Goal: Task Accomplishment & Management: Complete application form

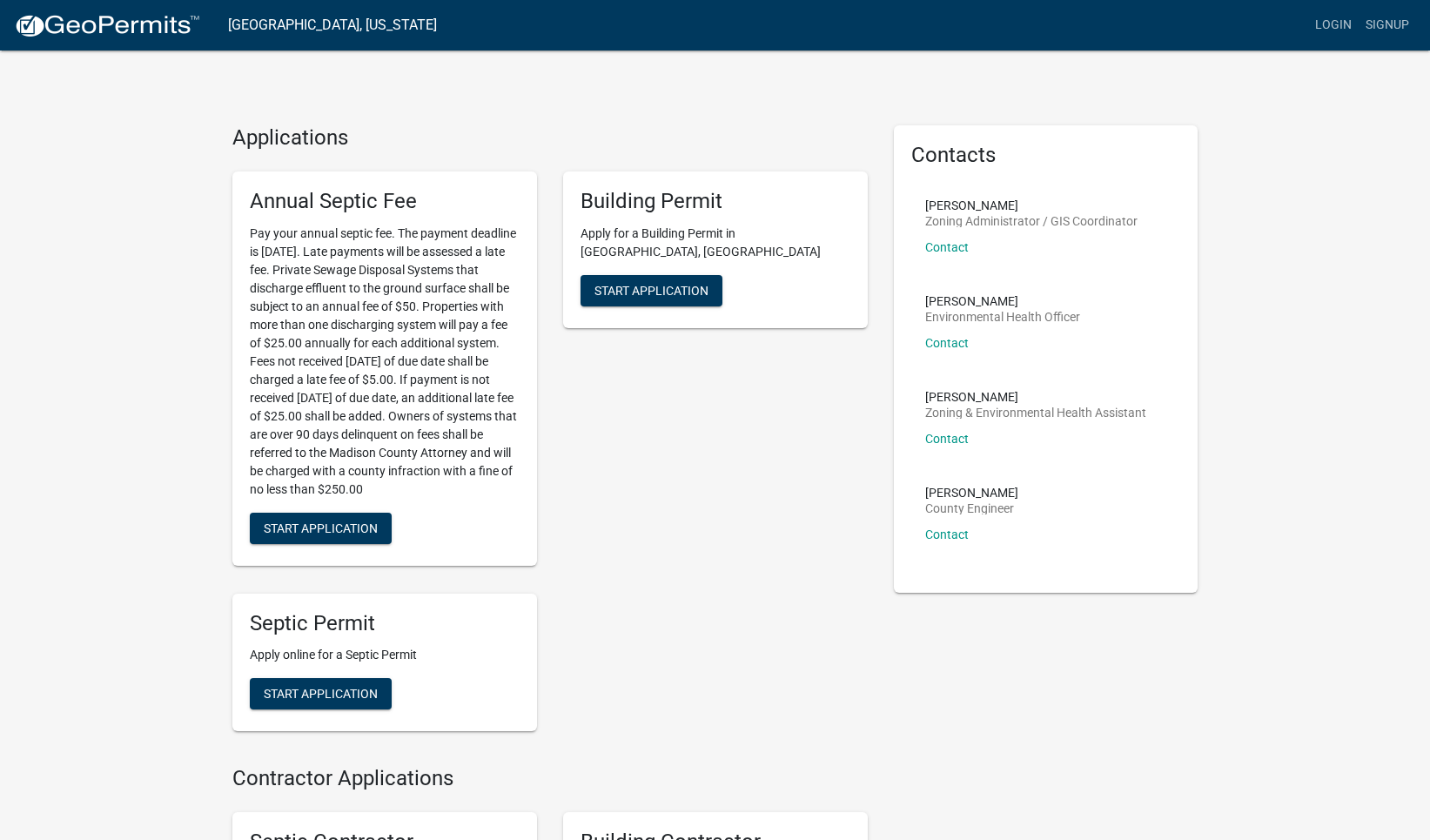
scroll to position [11, 0]
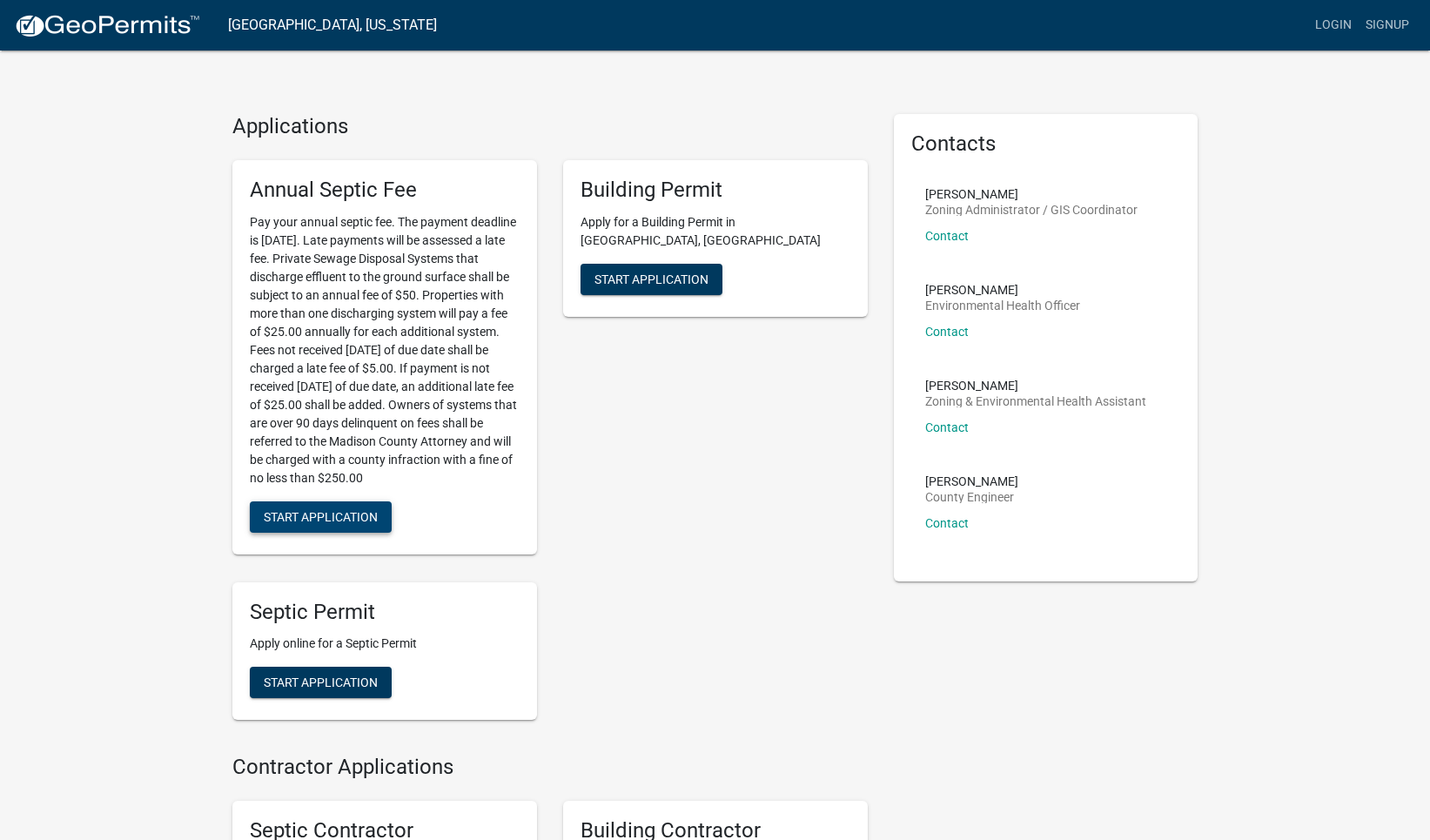
click at [348, 509] on span "Start Application" at bounding box center [321, 515] width 114 height 14
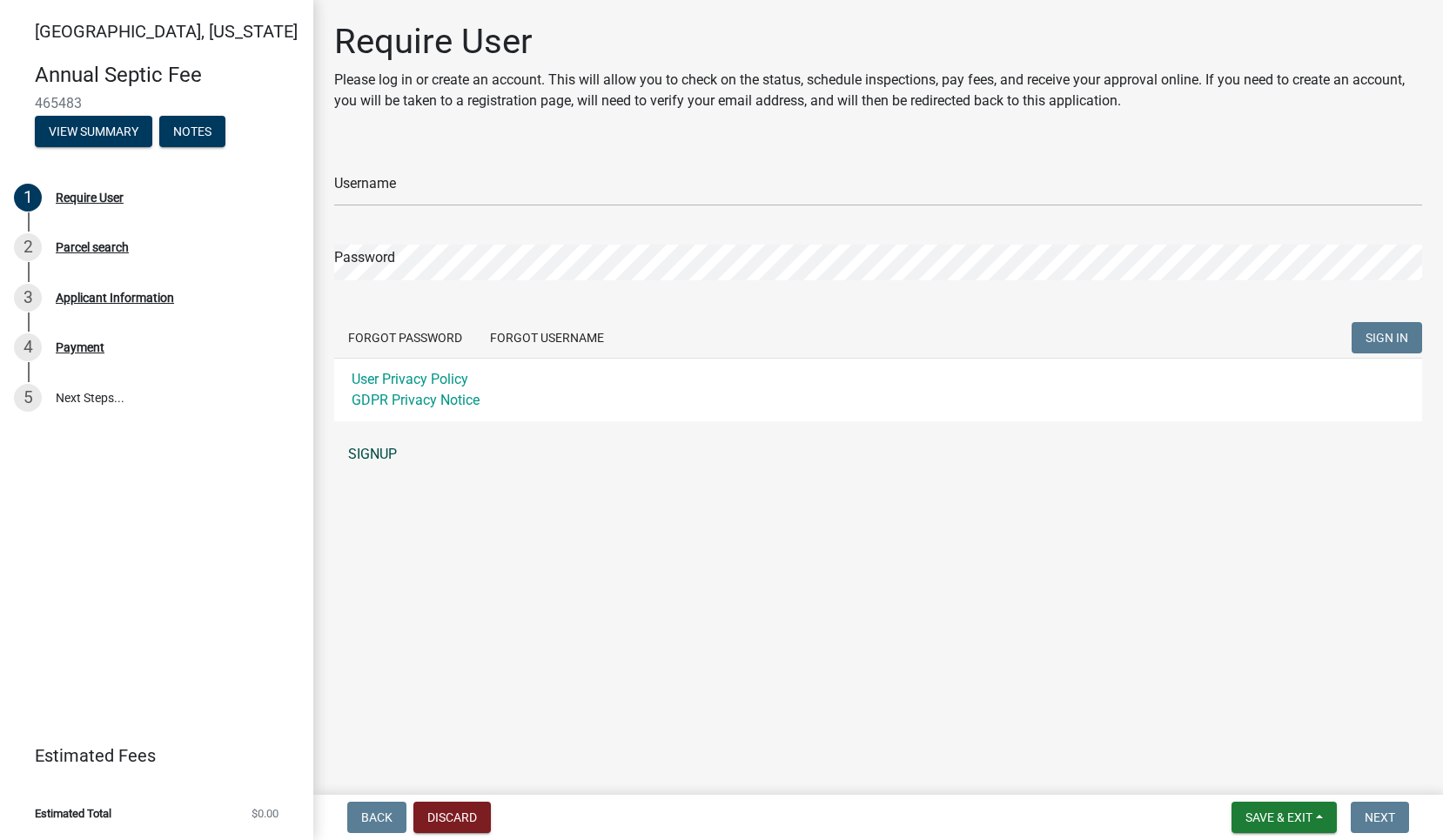
click at [370, 449] on link "SIGNUP" at bounding box center [878, 454] width 1088 height 34
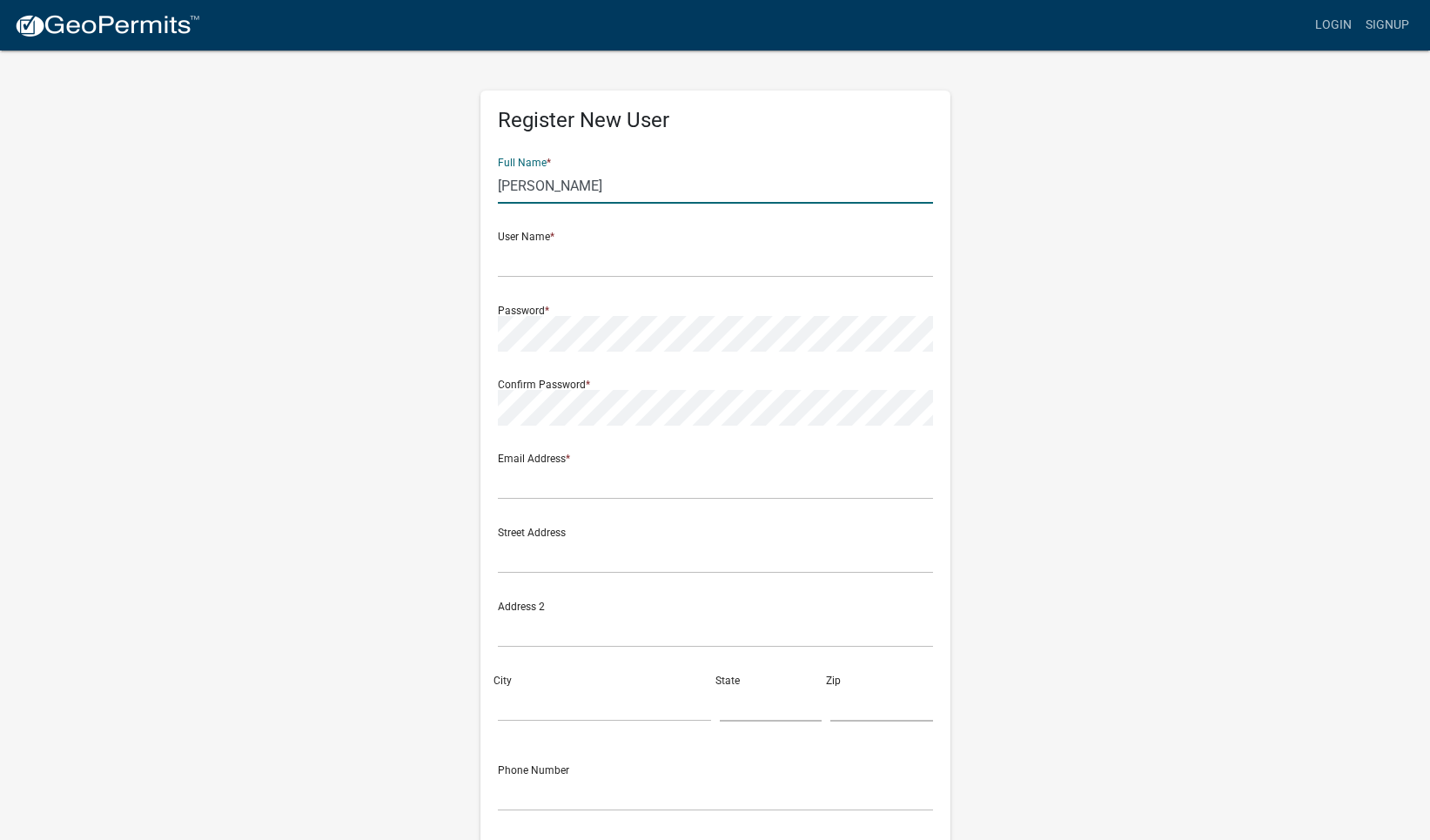
type input "[PERSON_NAME]"
type input "chadkillam"
click at [546, 197] on input "[PERSON_NAME]" at bounding box center [716, 185] width 436 height 35
type input "[PERSON_NAME]"
type input "[EMAIL_ADDRESS][DOMAIN_NAME]"
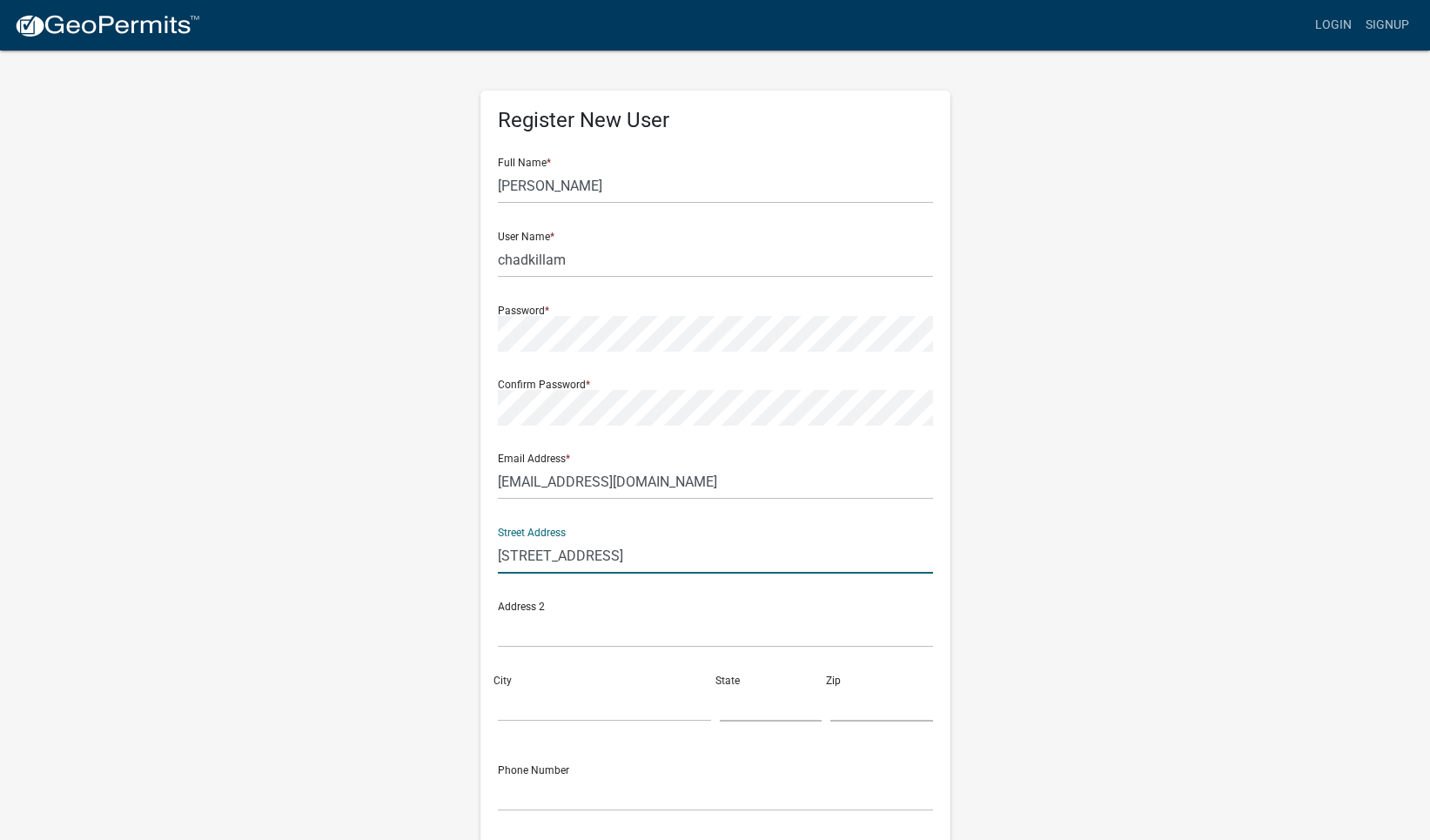
type input "[STREET_ADDRESS]"
type input "van meter"
type input "ia"
type input "50261"
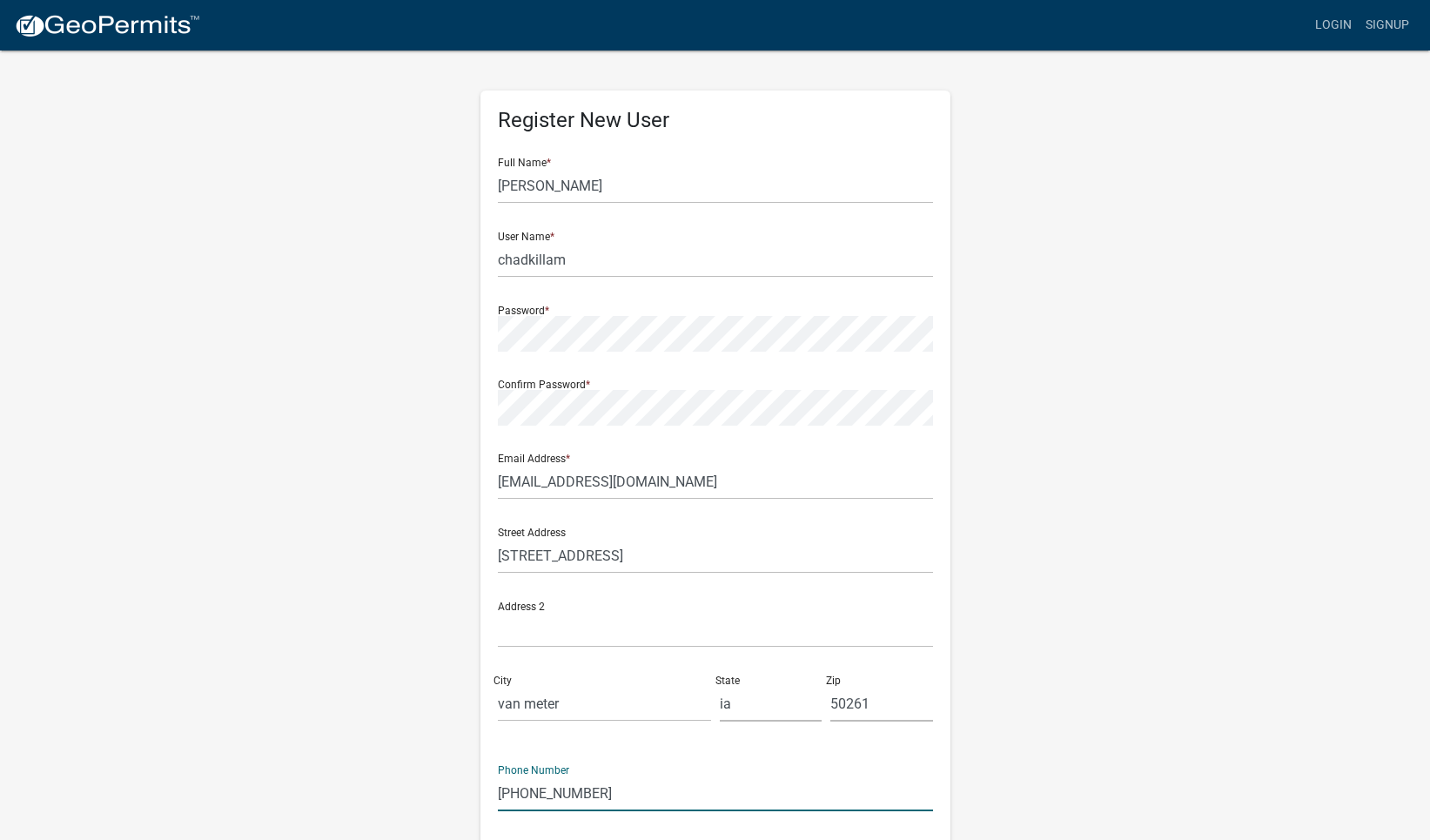
type input "515-708-2937"
click at [1052, 606] on div "Register New User Full Name * chad killam User Name * chadkillam Password * Con…" at bounding box center [715, 514] width 992 height 931
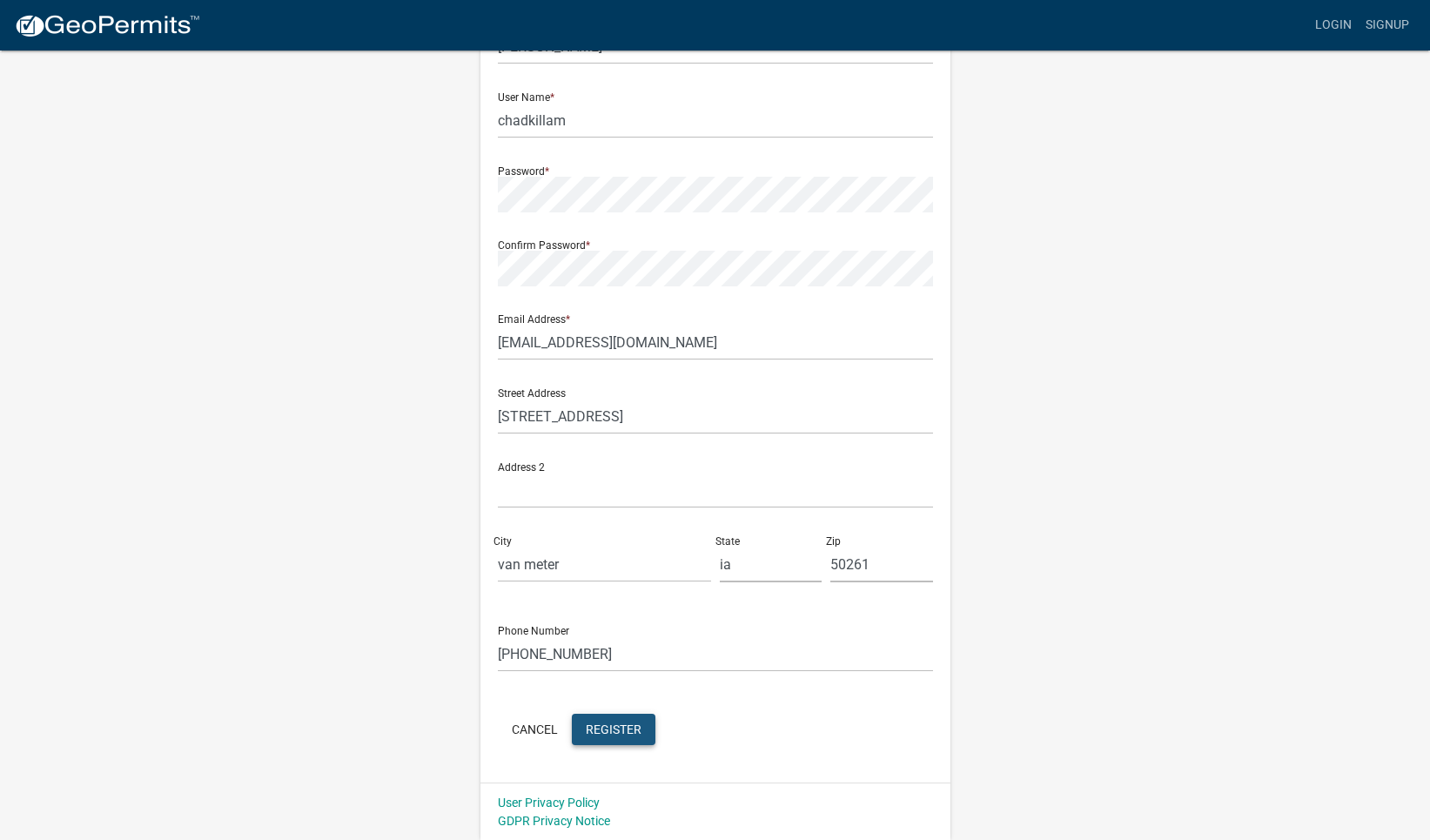
click at [618, 731] on span "Register" at bounding box center [612, 728] width 55 height 14
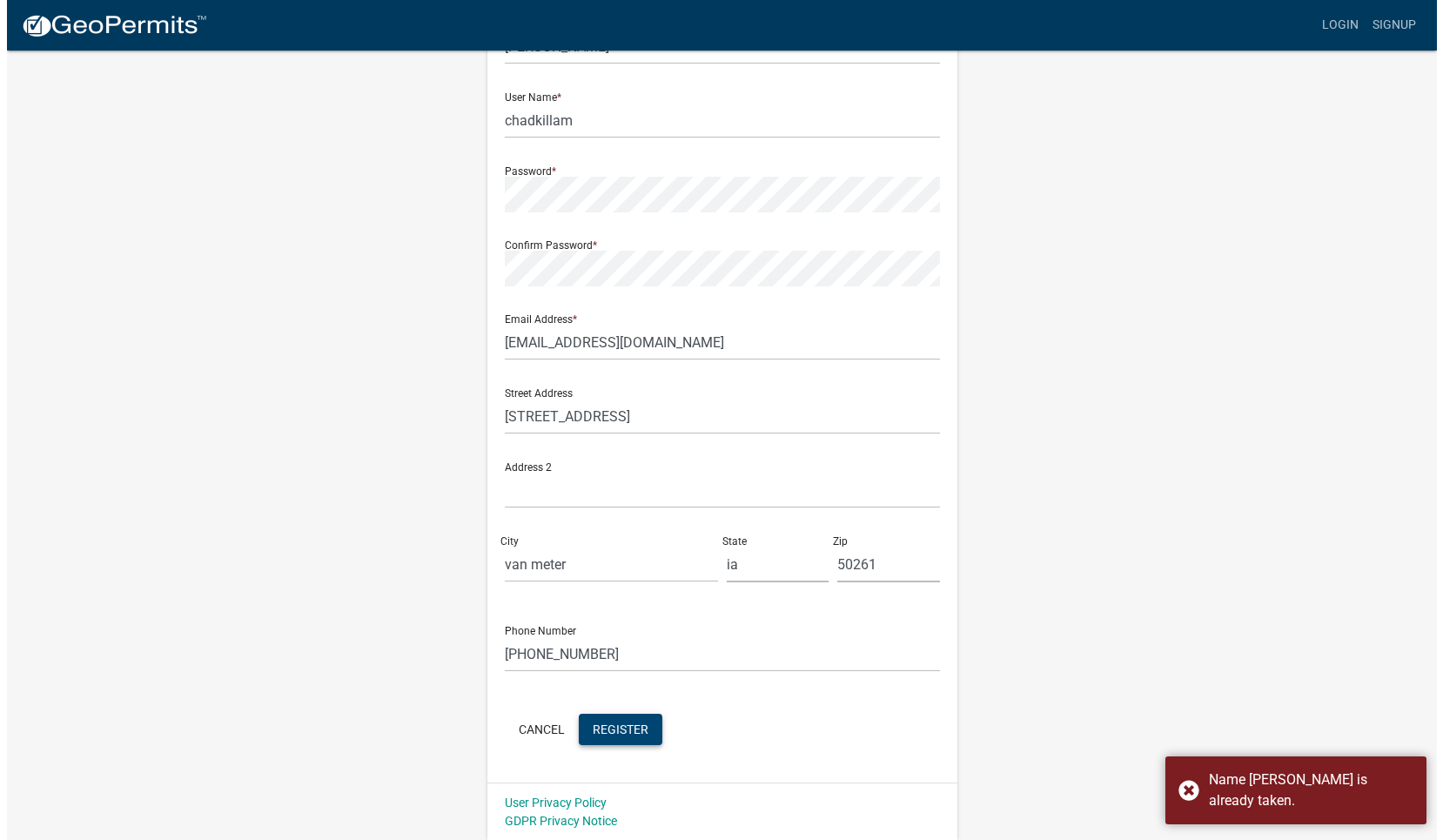
scroll to position [0, 0]
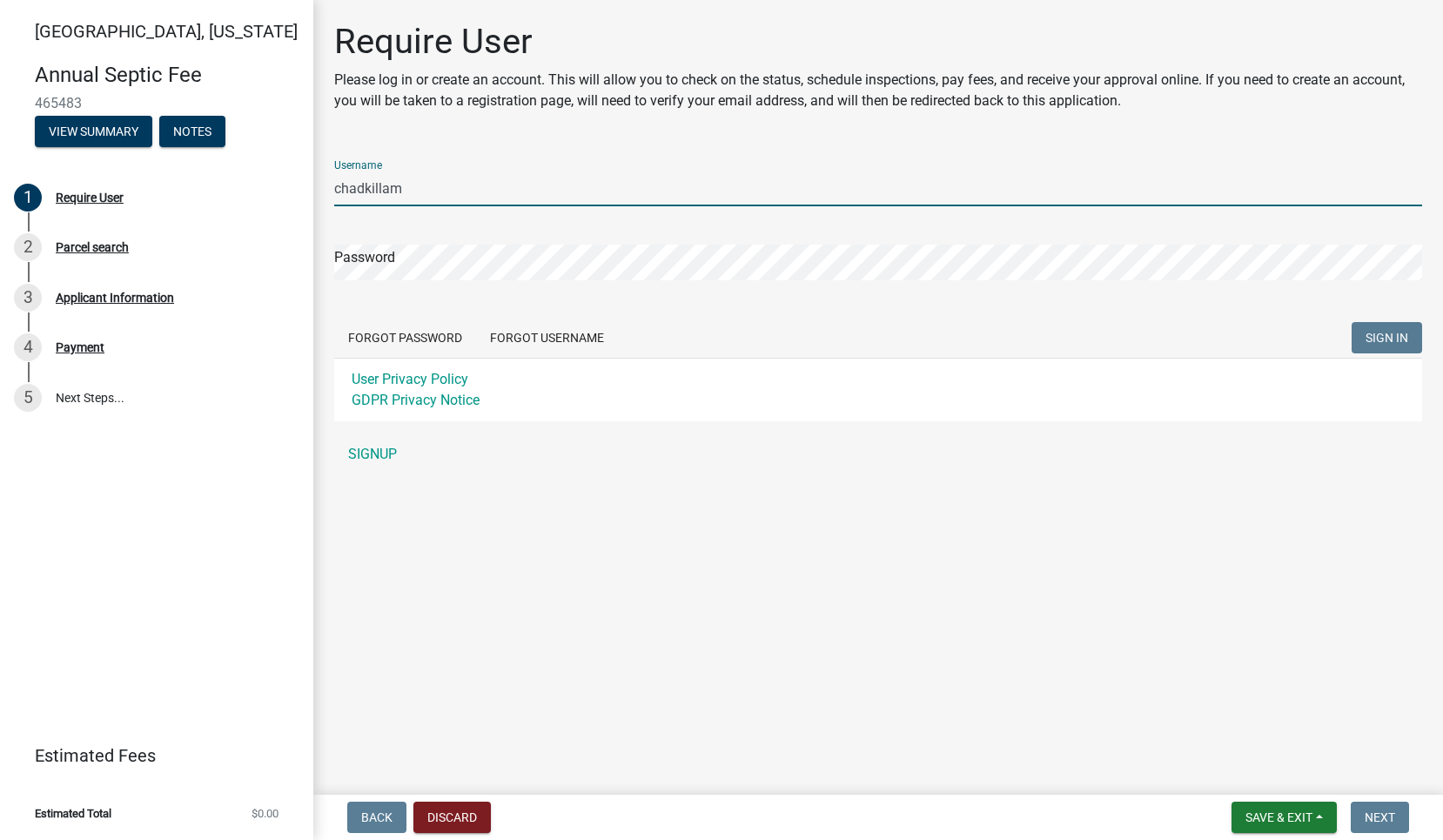
type input "chadkillam"
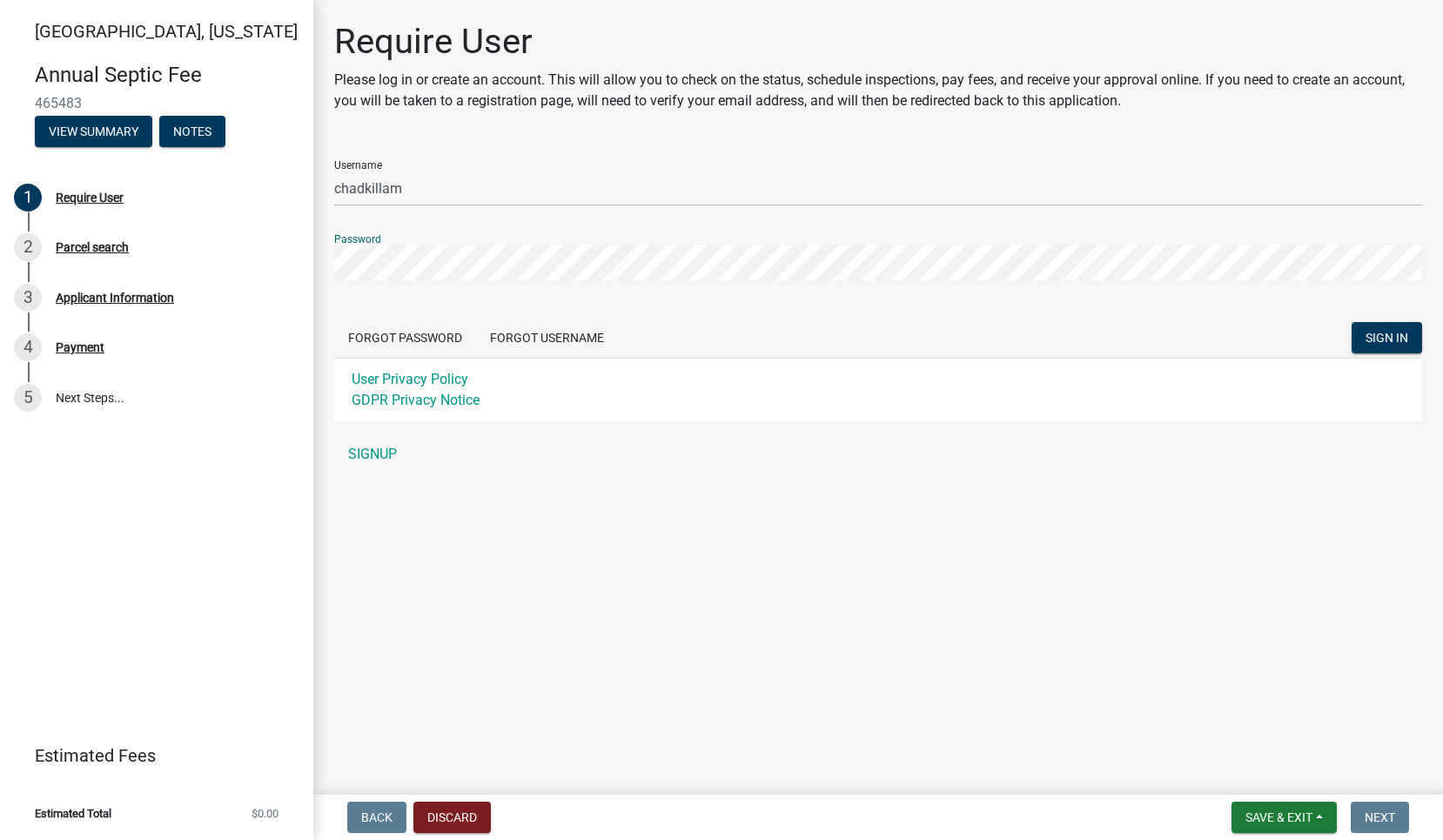
click at [1387, 337] on button "SIGN IN" at bounding box center [1387, 337] width 71 height 32
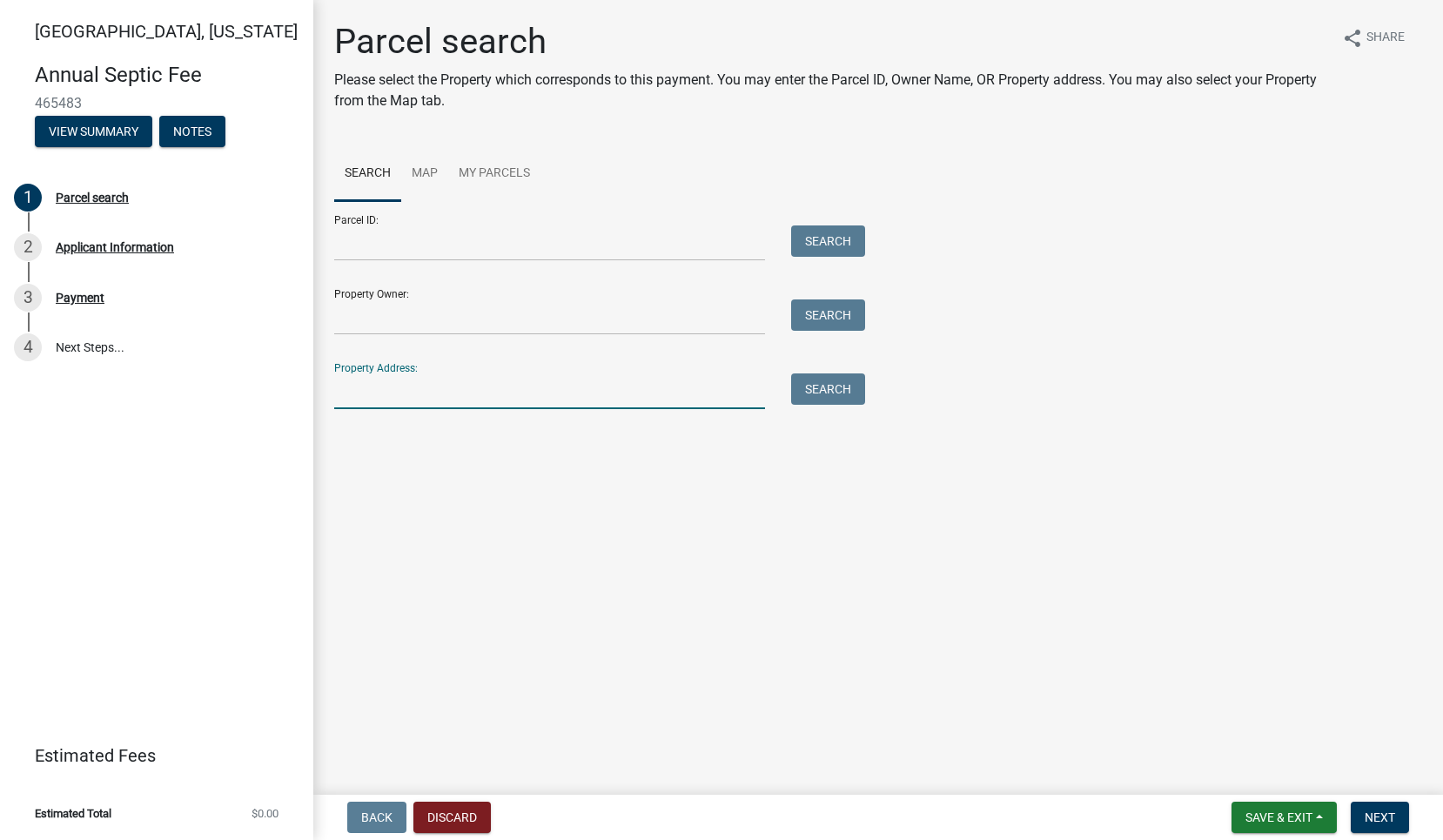
click at [372, 395] on input "Property Address:" at bounding box center [549, 390] width 431 height 35
type input "[STREET_ADDRESS]"
drag, startPoint x: 672, startPoint y: 418, endPoint x: 826, endPoint y: 397, distance: 155.4
click at [826, 397] on button "Search" at bounding box center [829, 388] width 74 height 32
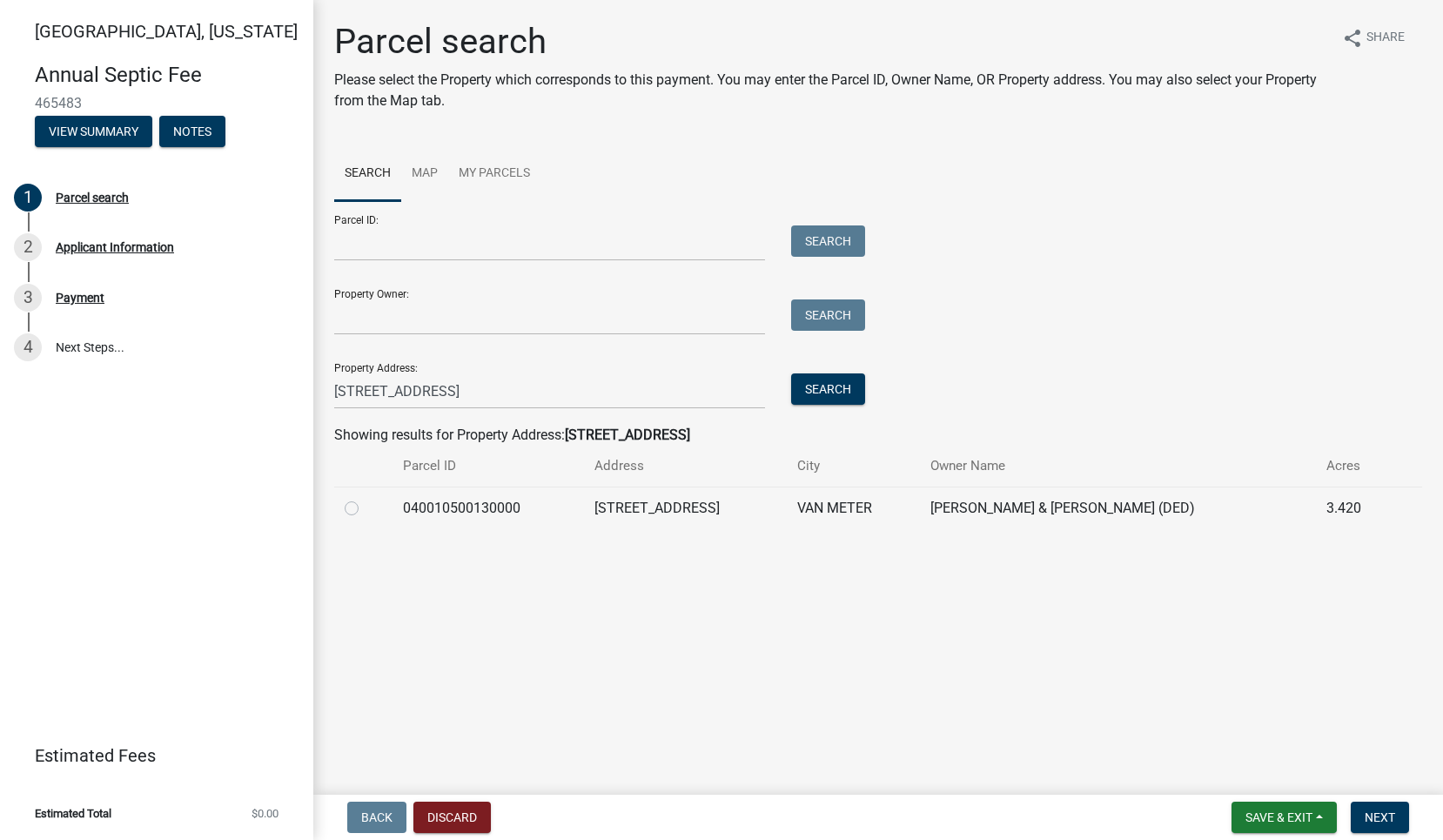
click at [366, 498] on label at bounding box center [366, 498] width 0 height 0
click at [366, 503] on input "radio" at bounding box center [371, 503] width 11 height 11
radio input "true"
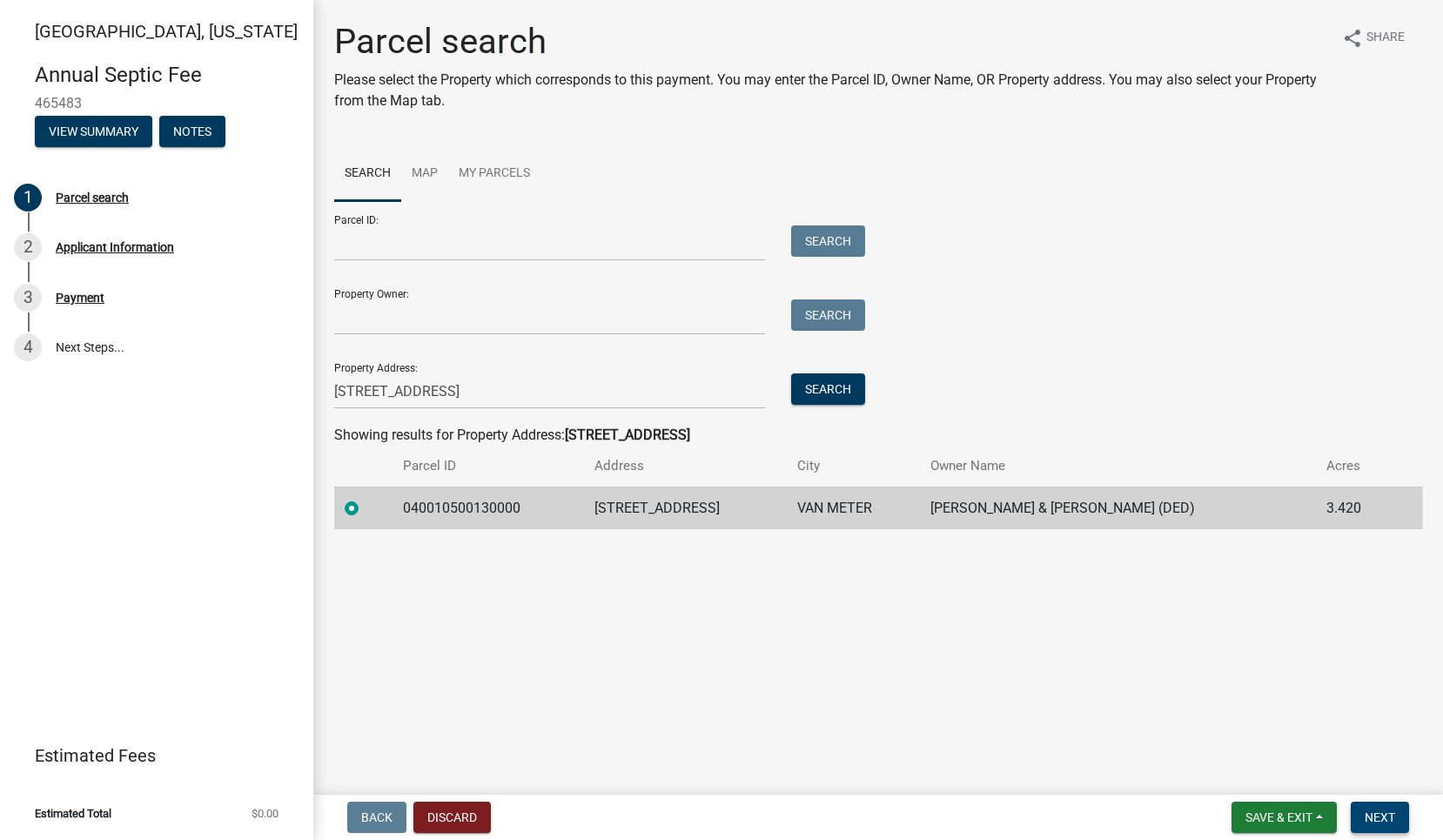
click at [1395, 817] on button "Next" at bounding box center [1379, 816] width 58 height 32
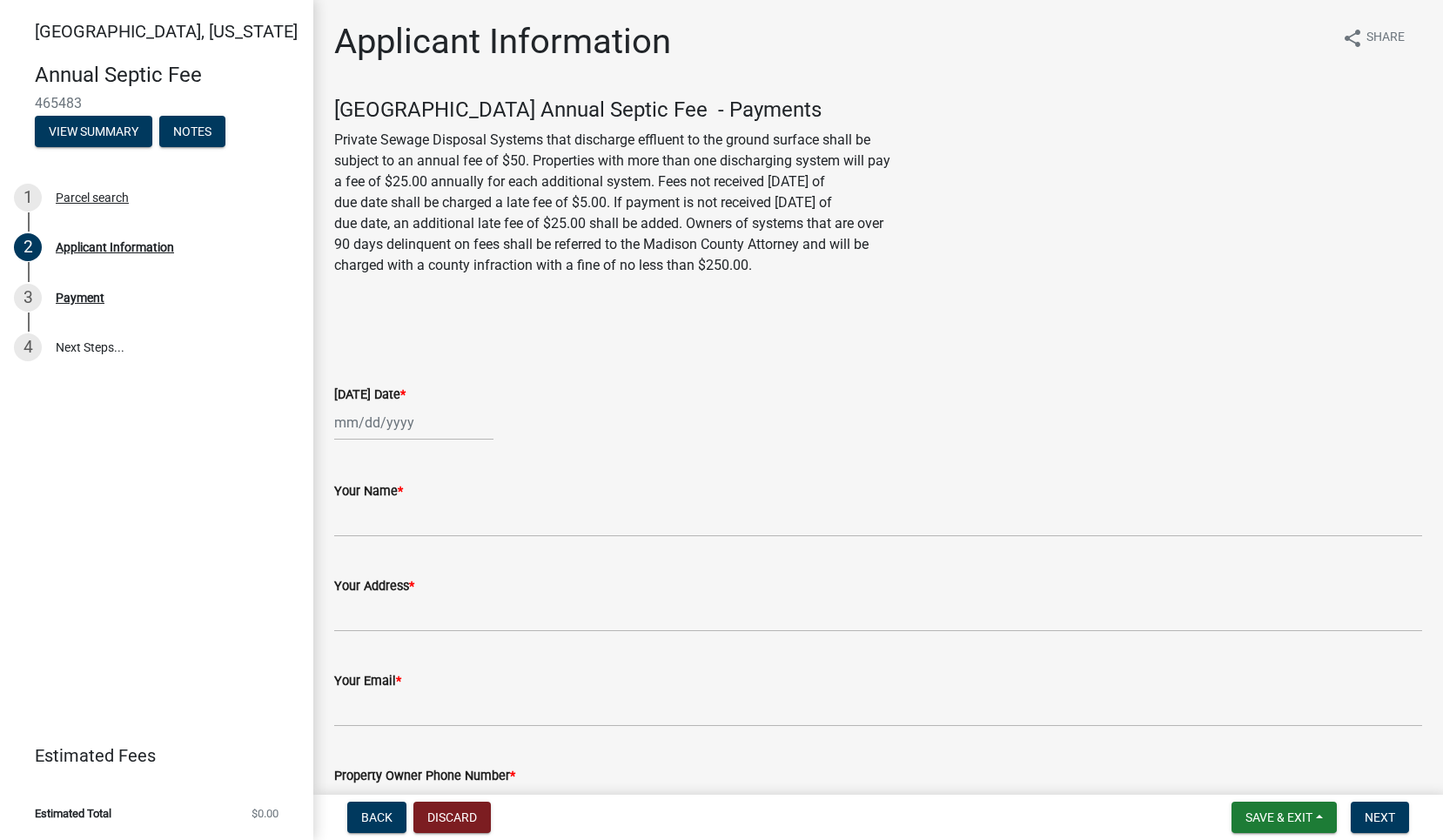
click at [343, 418] on div at bounding box center [414, 422] width 160 height 35
select select "8"
select select "2025"
drag, startPoint x: 353, startPoint y: 606, endPoint x: 357, endPoint y: 598, distance: 8.9
click at [357, 606] on div "18" at bounding box center [351, 599] width 28 height 28
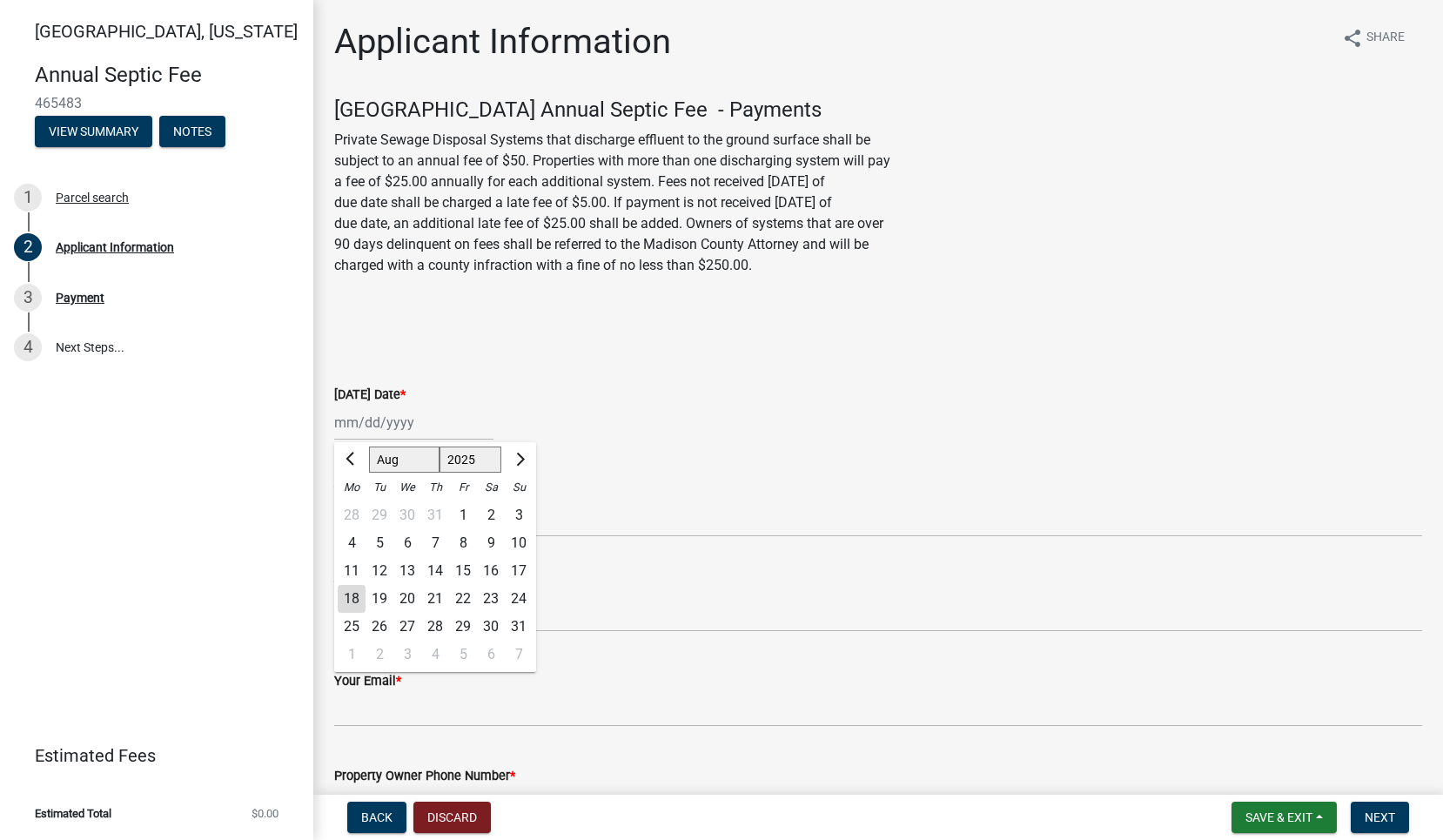
type input "[DATE]"
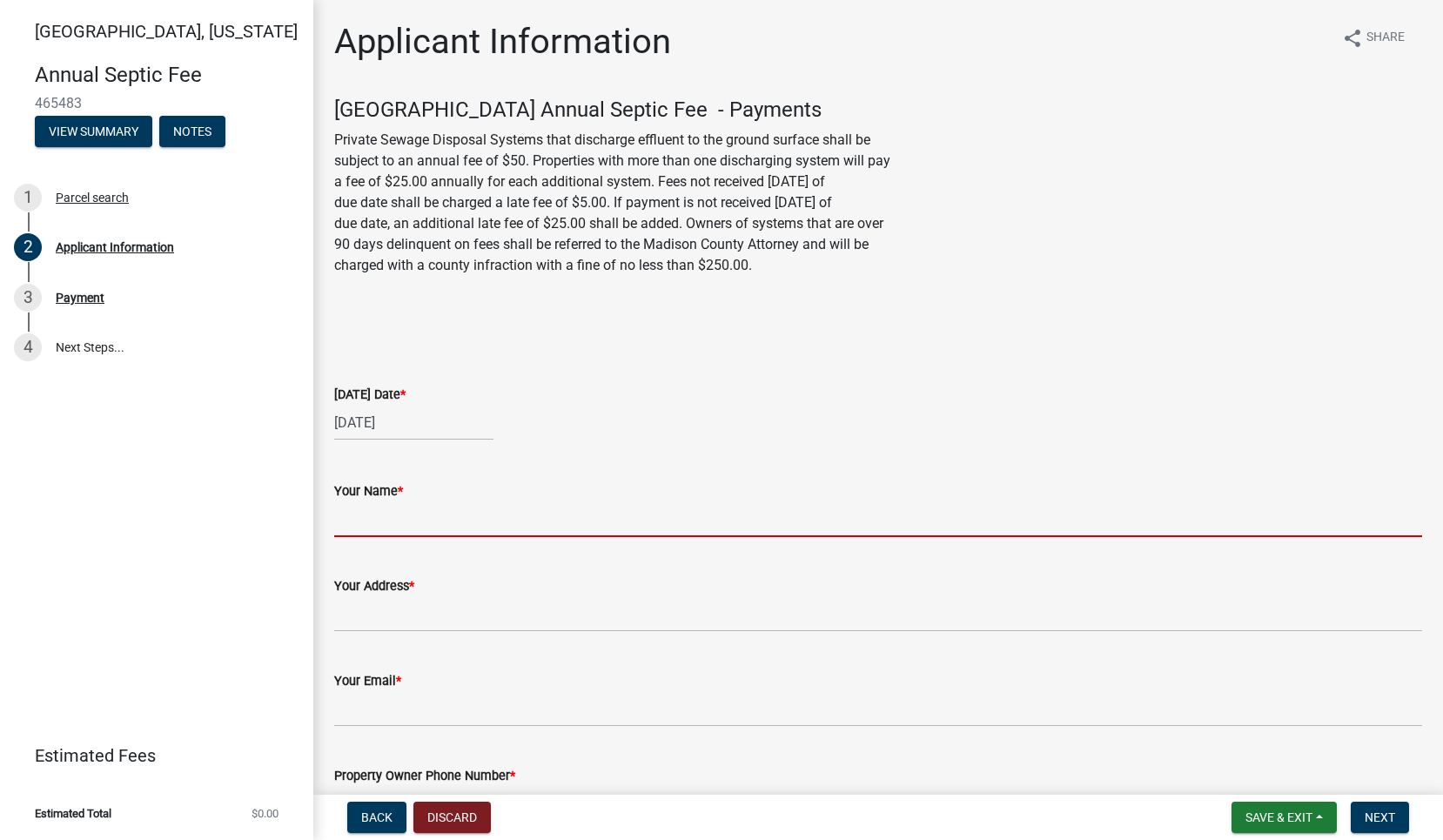
click at [374, 514] on input "Your Name *" at bounding box center [878, 518] width 1088 height 35
type input "[PERSON_NAME]"
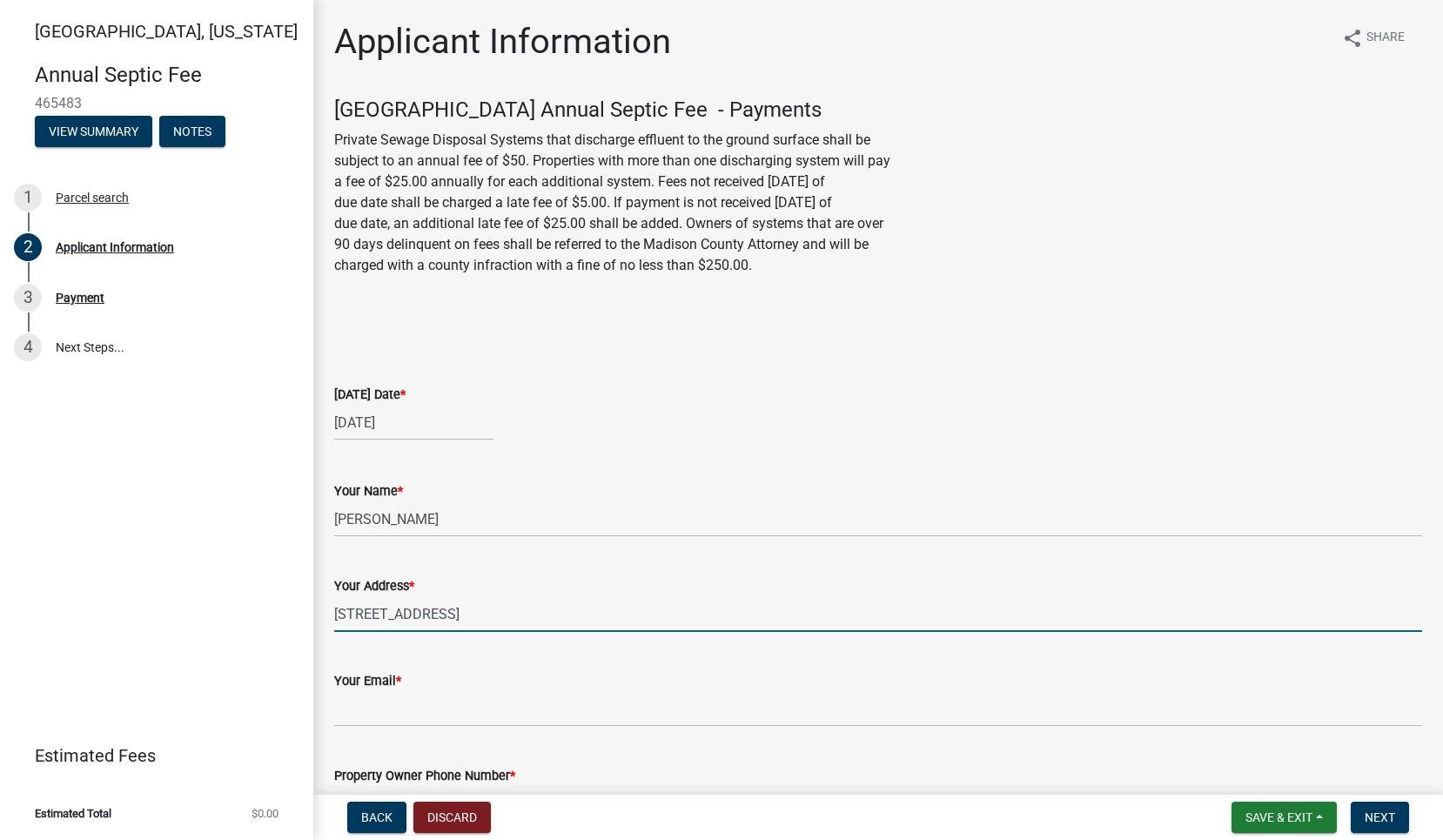
type input "[STREET_ADDRESS]"
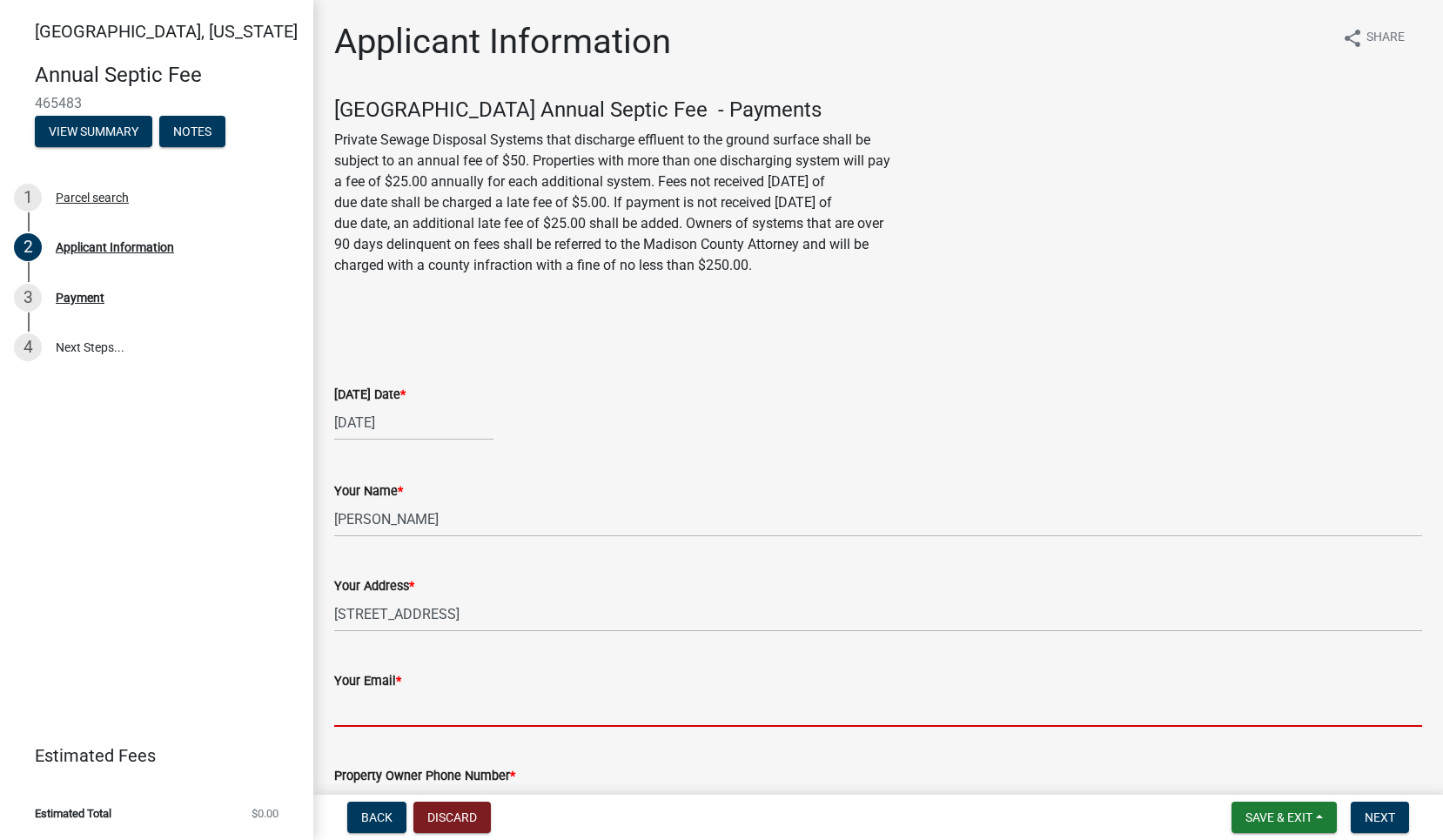
type input "[EMAIL_ADDRESS][DOMAIN_NAME]"
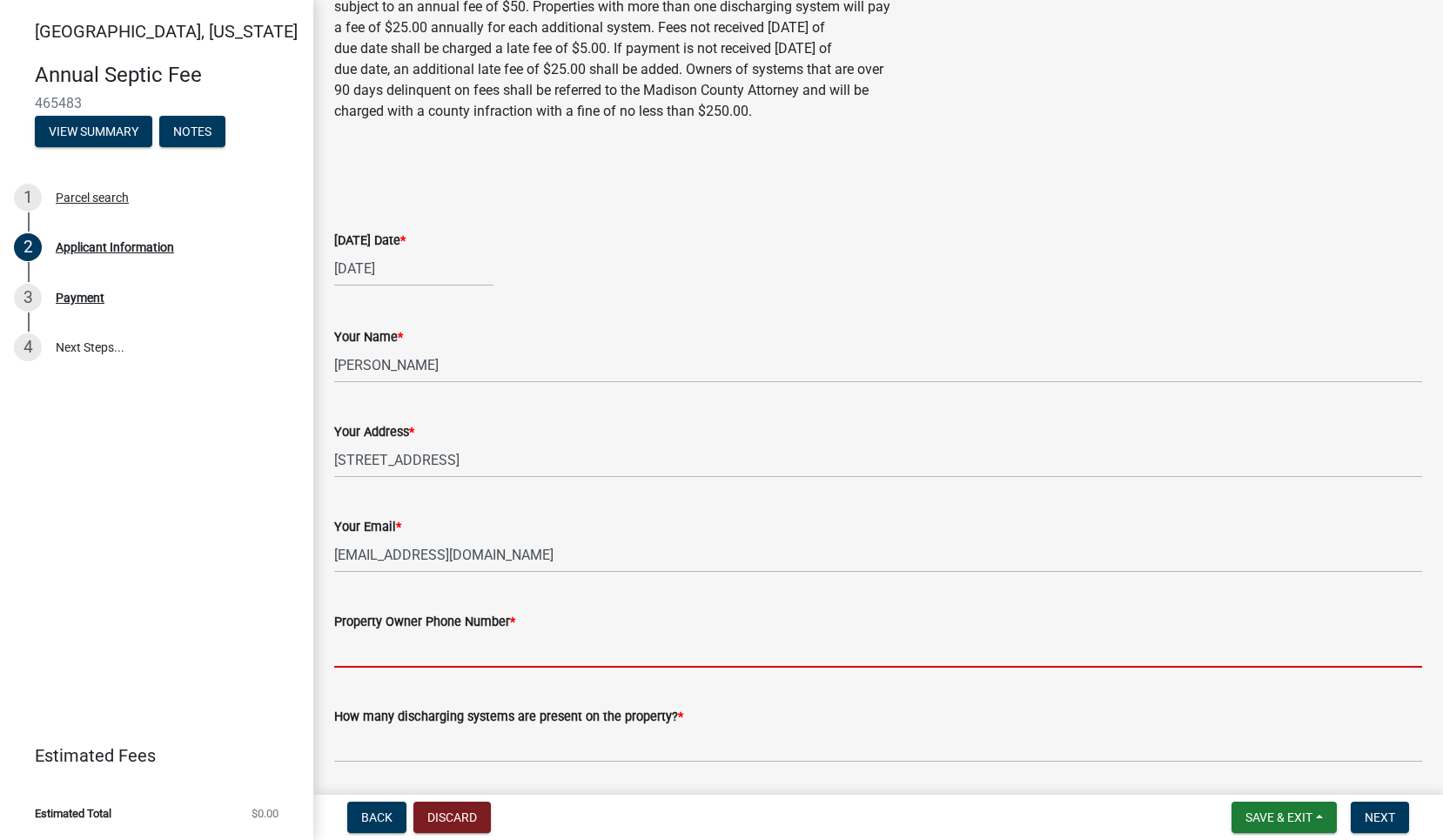
click at [453, 643] on input "Property Owner Phone Number *" at bounding box center [878, 649] width 1088 height 35
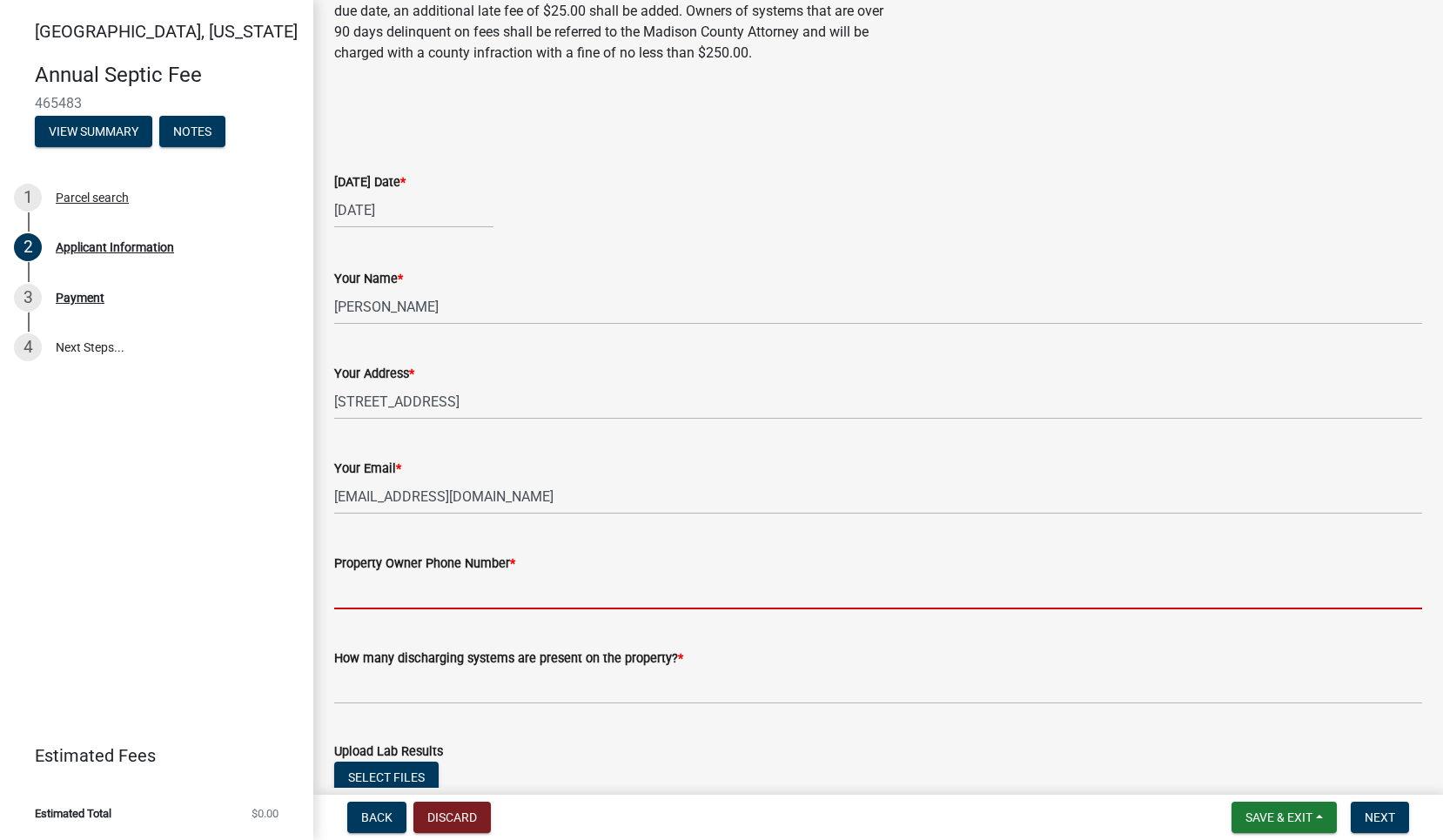
scroll to position [308, 0]
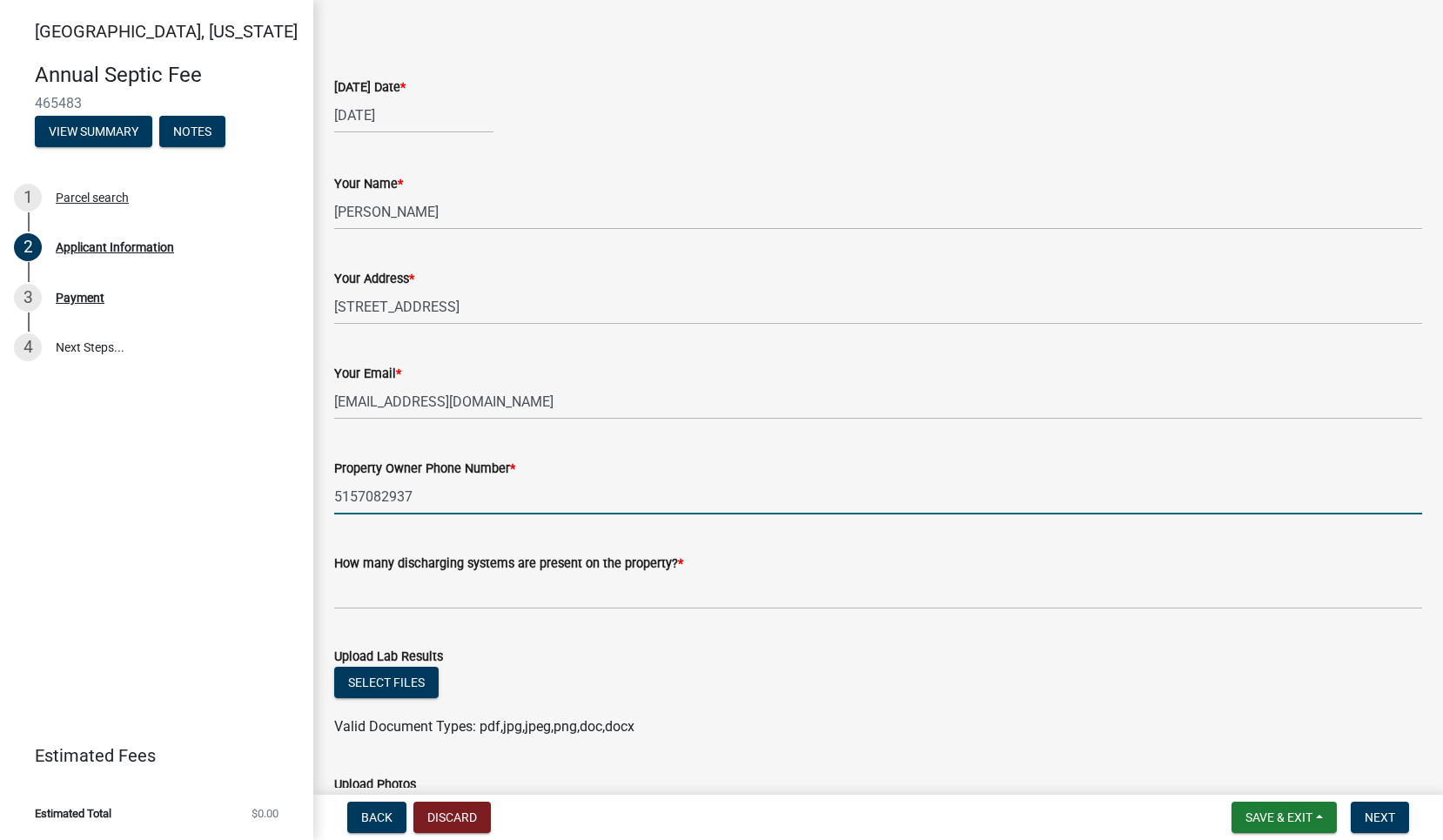
type input "5157082937"
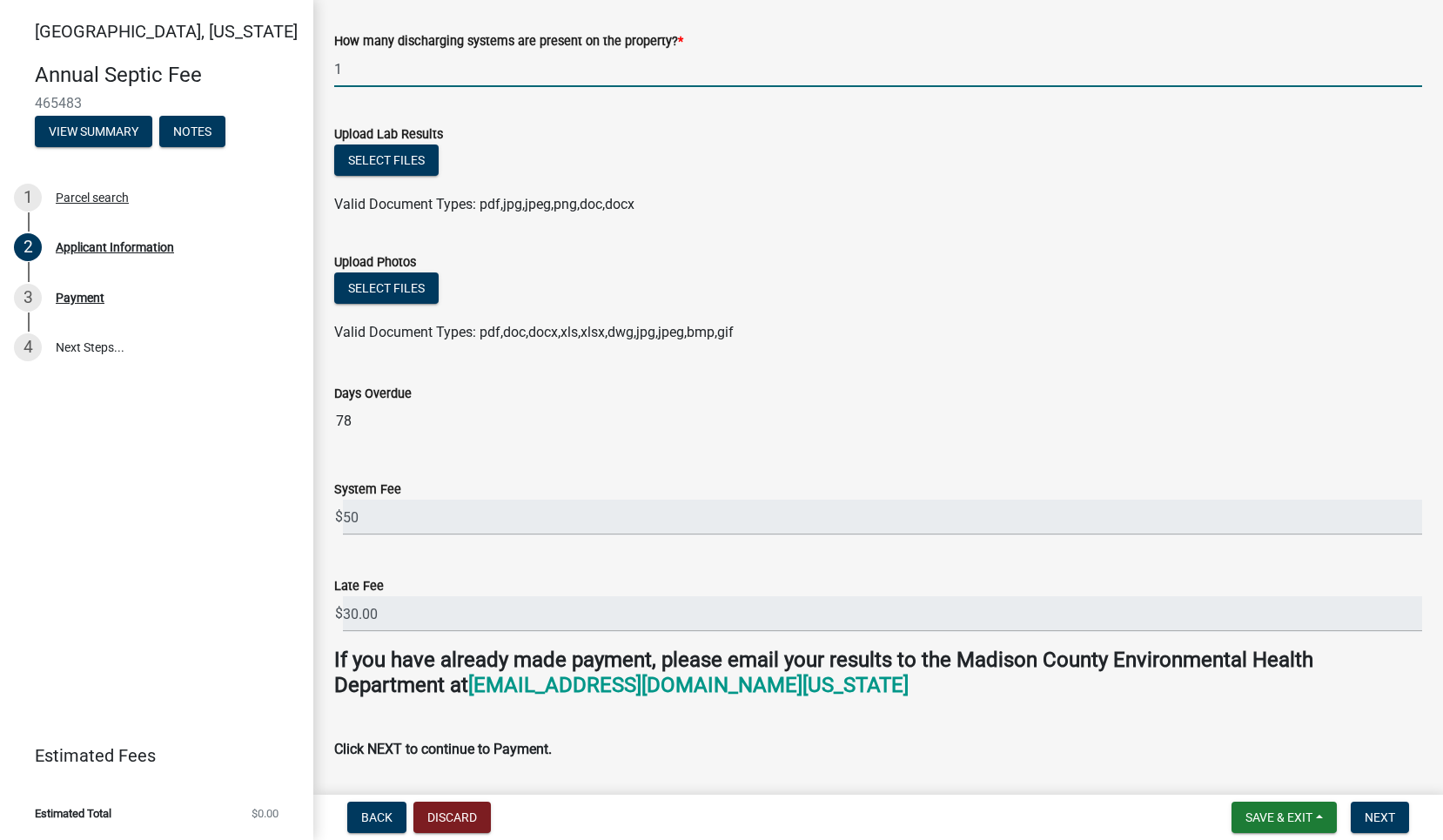
scroll to position [882, 0]
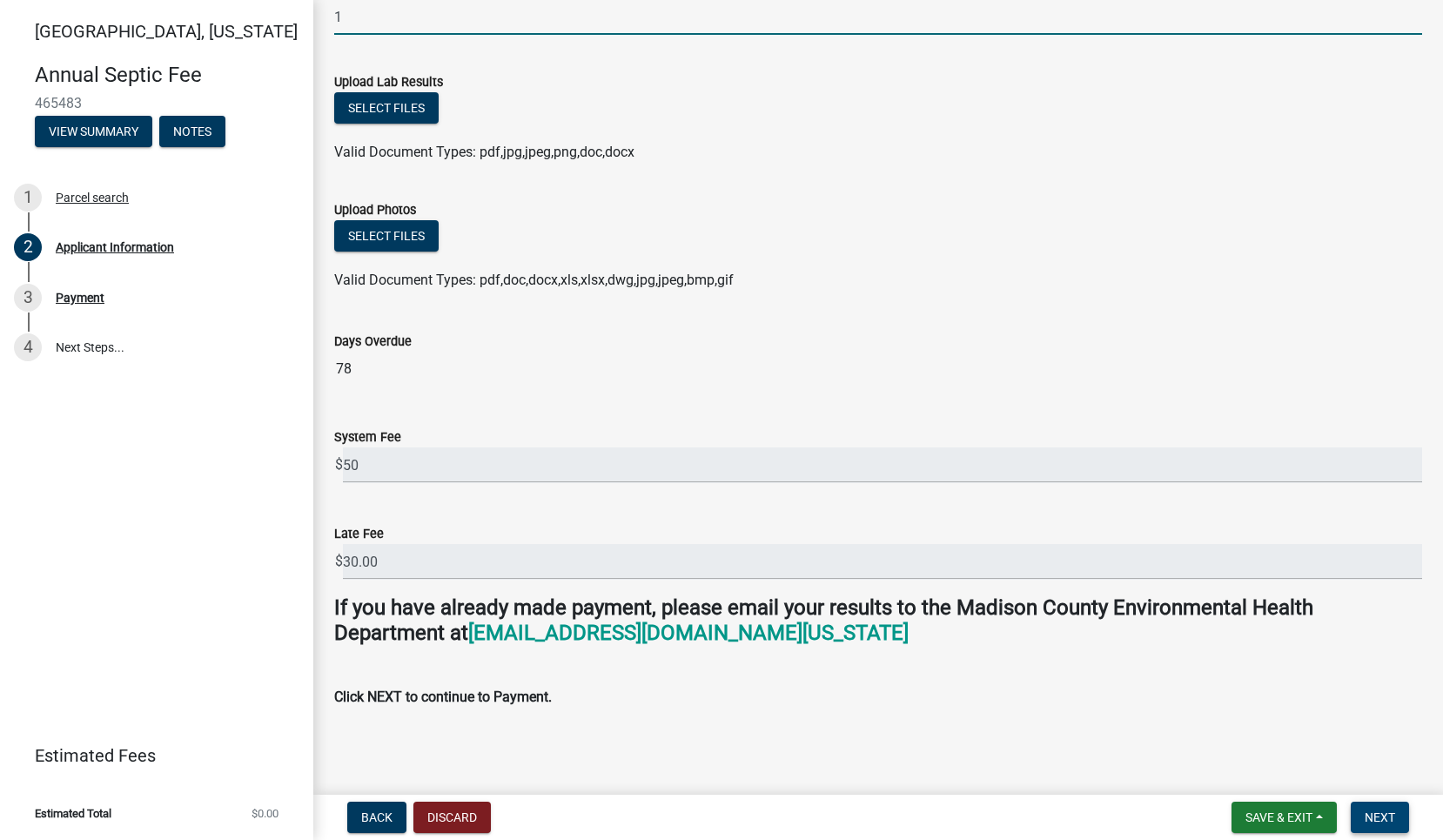
type input "1"
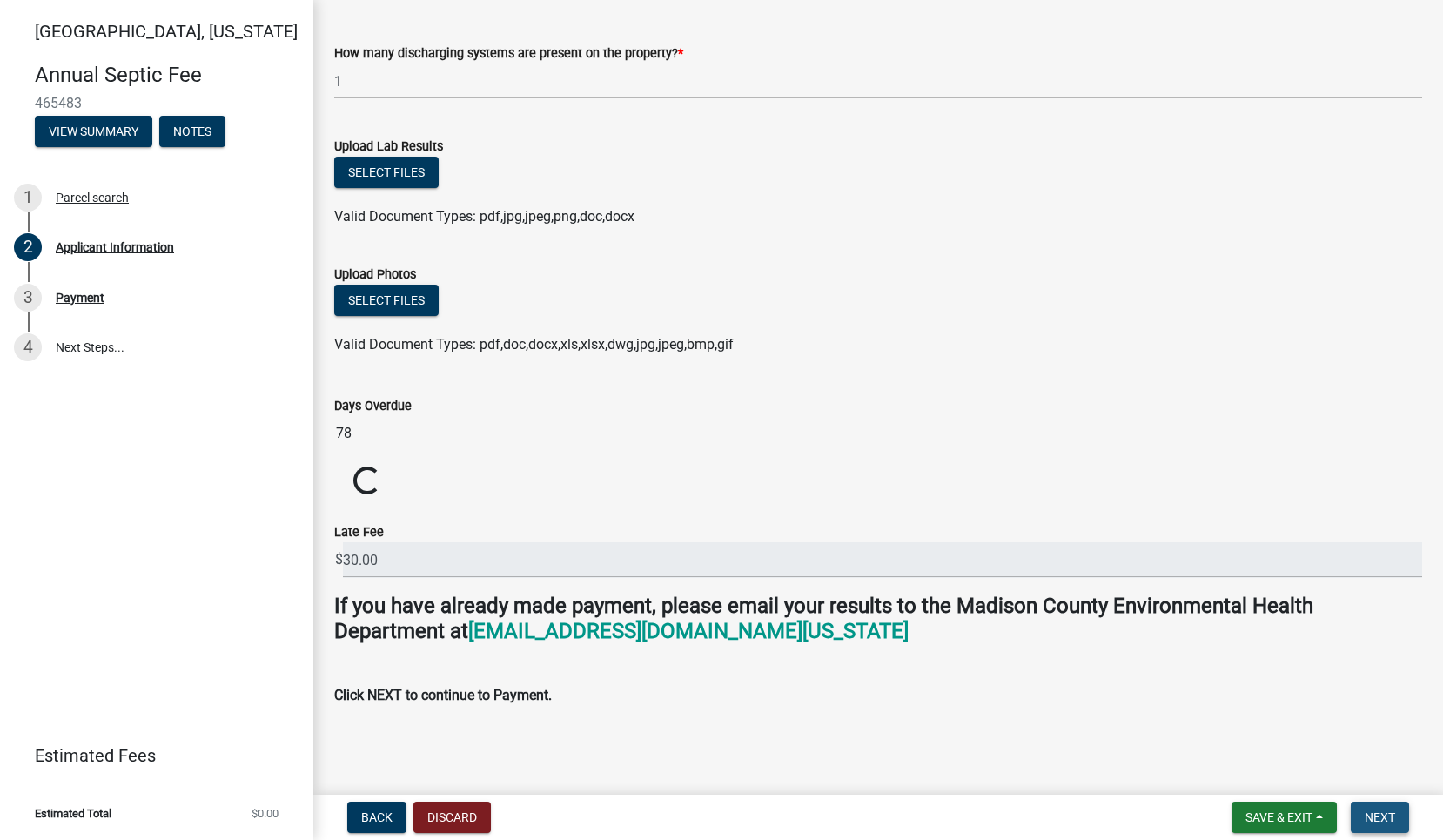
click at [1401, 813] on button "Next" at bounding box center [1379, 816] width 58 height 32
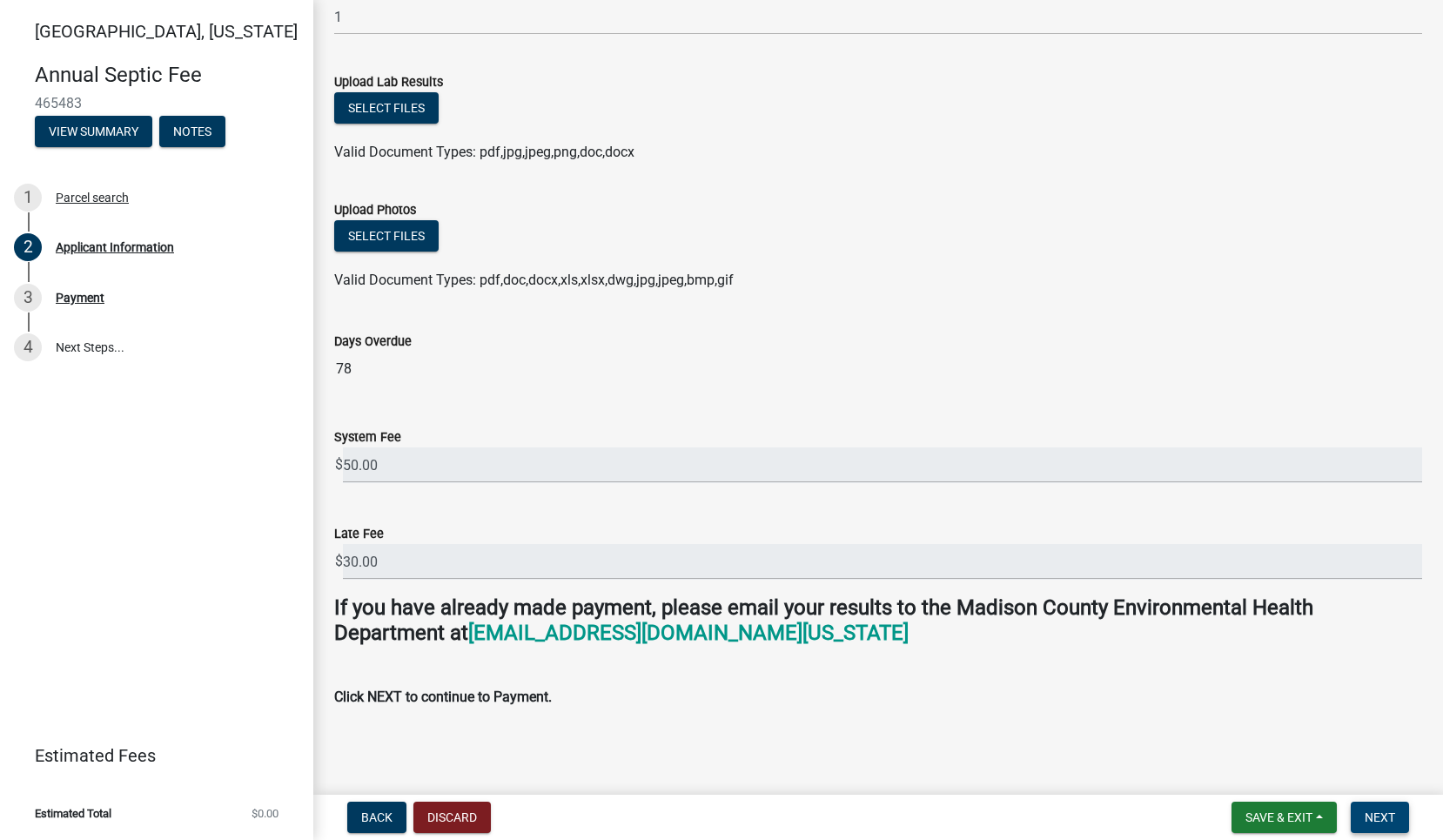
click at [1374, 818] on span "Next" at bounding box center [1380, 816] width 31 height 14
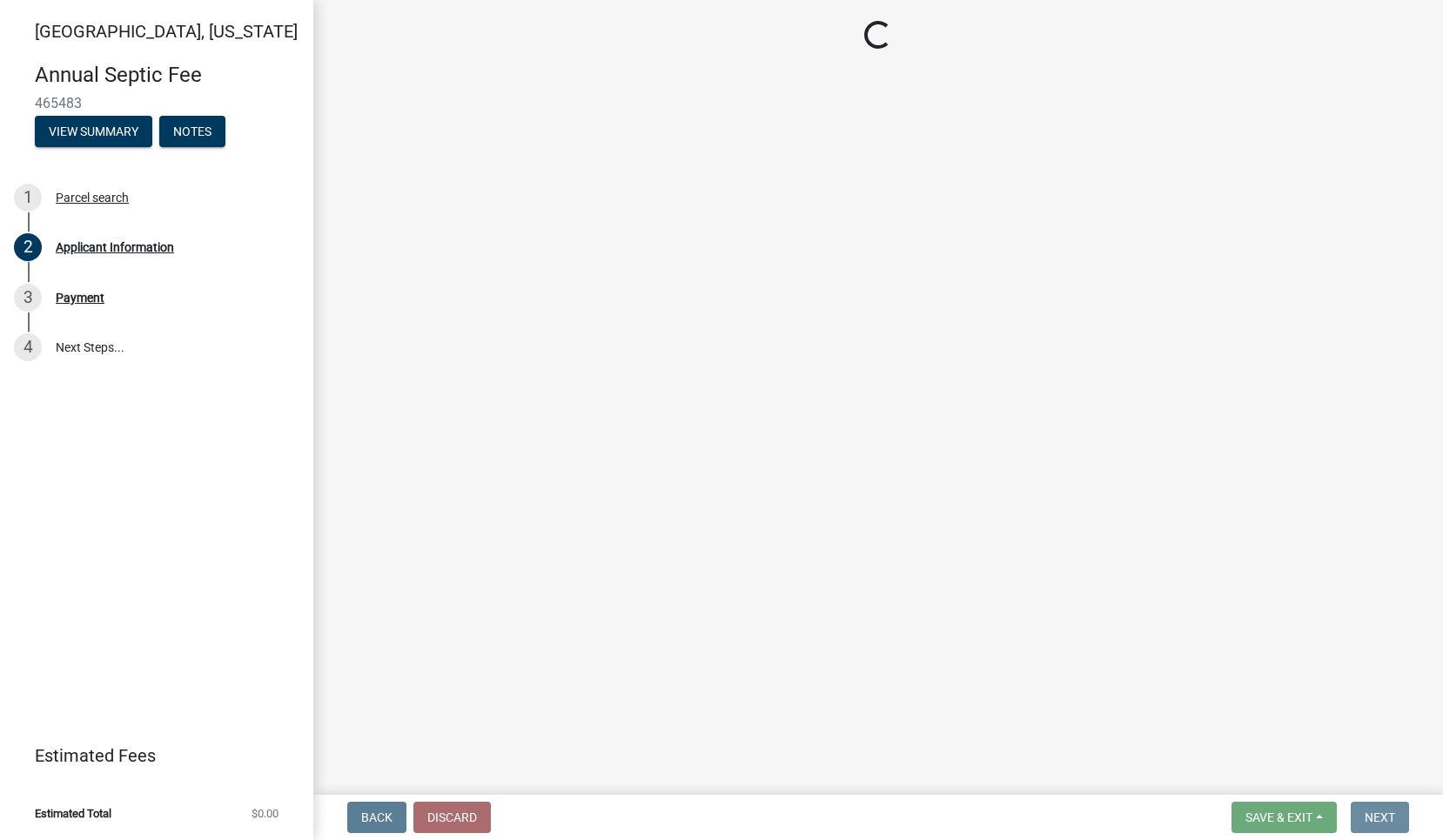
scroll to position [0, 0]
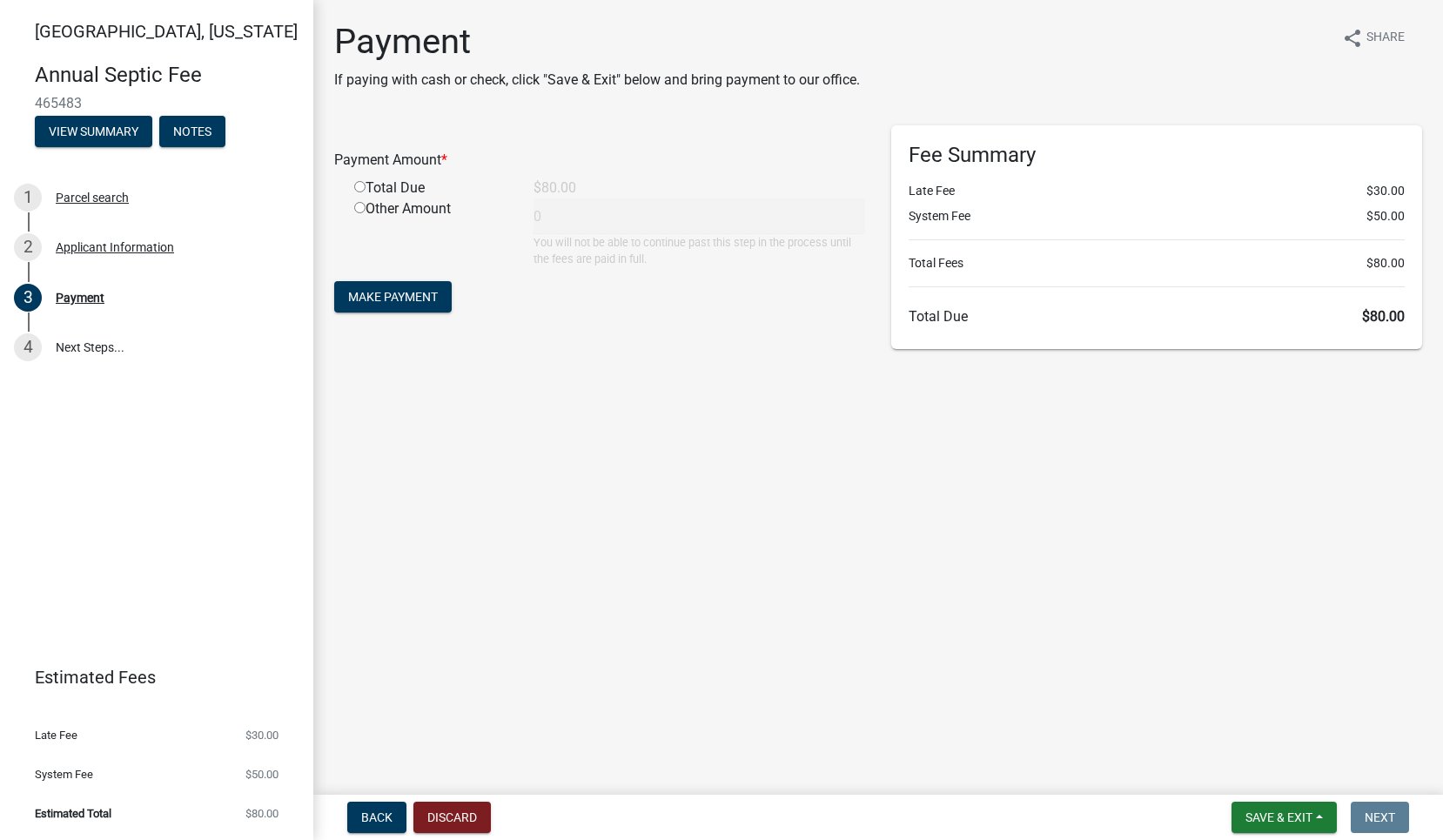
click at [357, 186] on input "radio" at bounding box center [359, 186] width 11 height 11
radio input "true"
type input "80"
click at [427, 296] on span "Make Payment" at bounding box center [393, 296] width 90 height 14
